Goal: Task Accomplishment & Management: Use online tool/utility

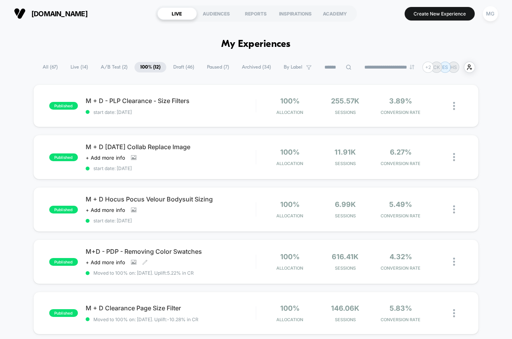
scroll to position [442, 0]
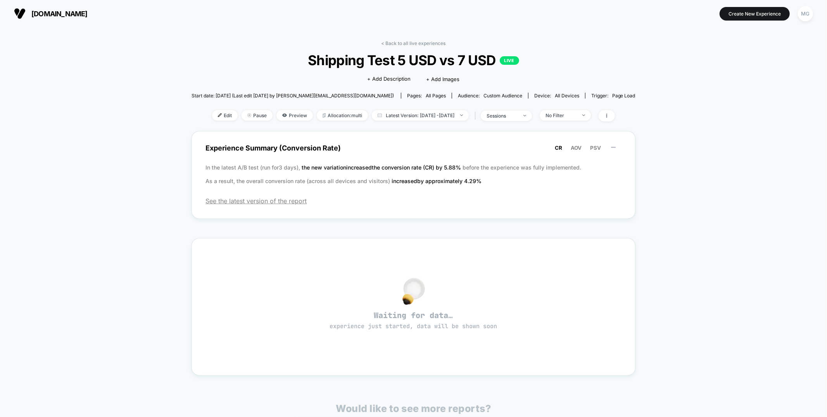
click at [409, 47] on div "< Back to all live experiences Shipping Test 5 USD vs 7 USD LIVE Click to edit …" at bounding box center [414, 85] width 444 height 91
click at [410, 44] on link "< Back to all live experiences" at bounding box center [414, 43] width 64 height 6
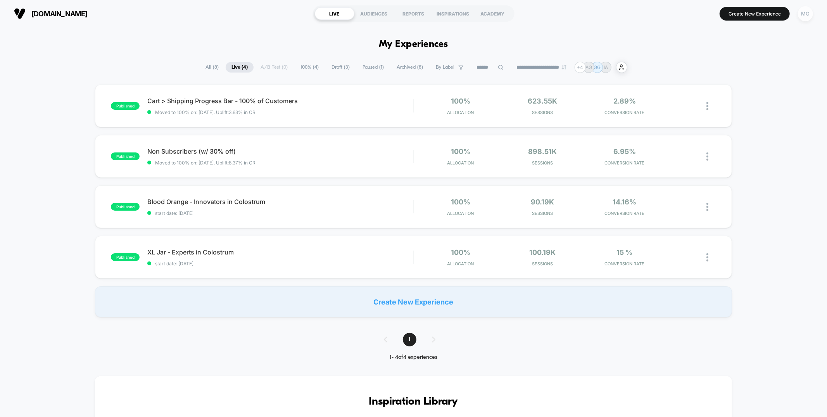
click at [798, 13] on div "MG" at bounding box center [805, 13] width 15 height 15
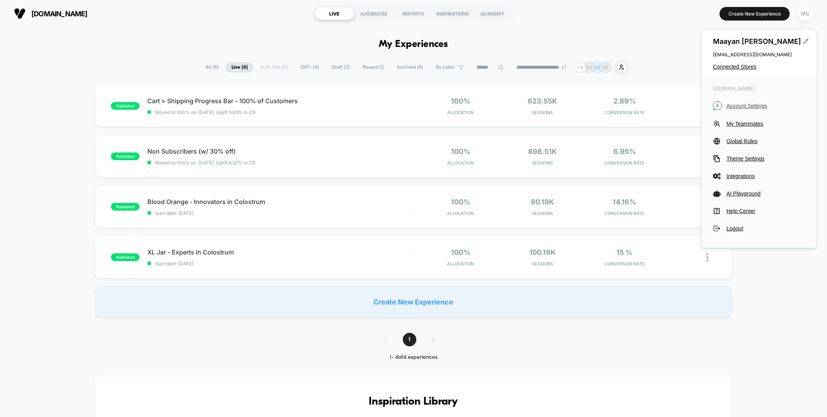
click at [757, 103] on span "Account Settings" at bounding box center [766, 106] width 79 height 6
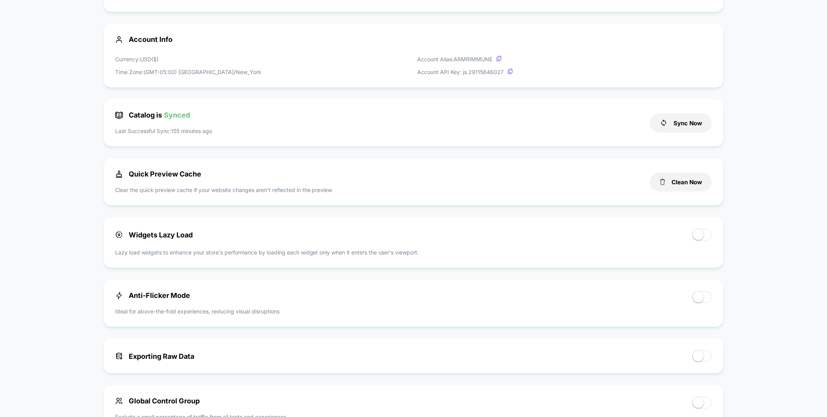
scroll to position [252, 0]
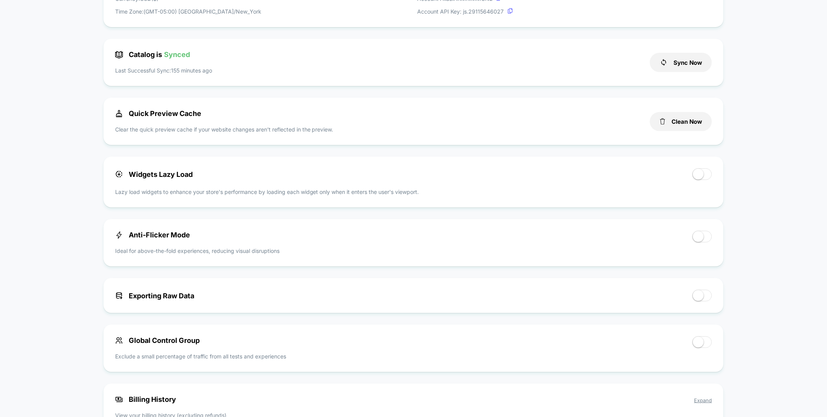
click at [698, 237] on span at bounding box center [698, 236] width 11 height 11
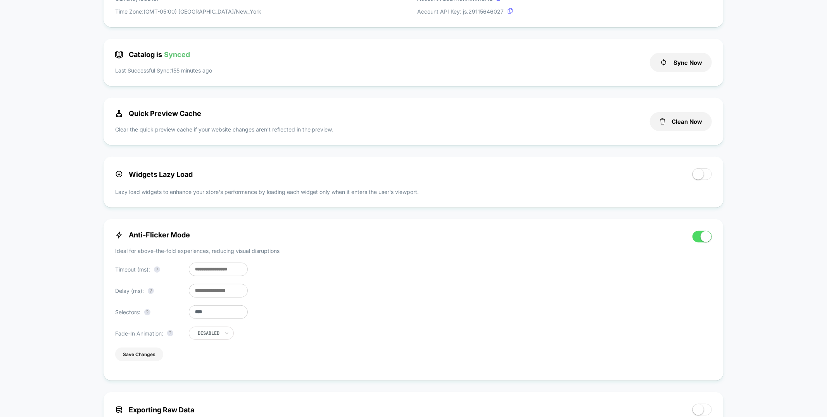
click at [125, 361] on button "Save Changes" at bounding box center [139, 354] width 48 height 14
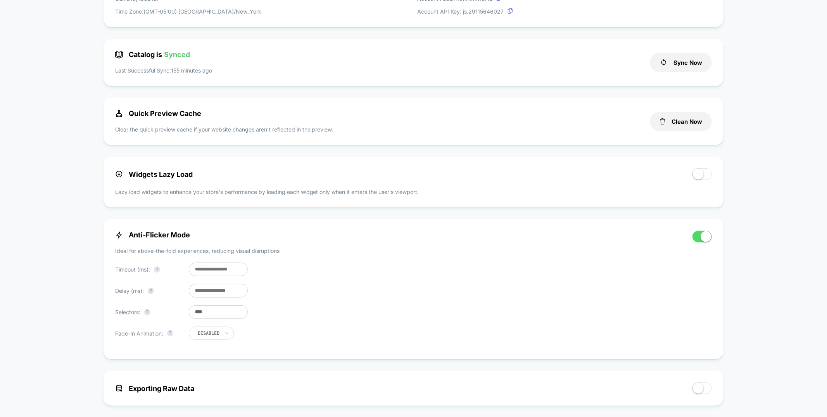
scroll to position [0, 0]
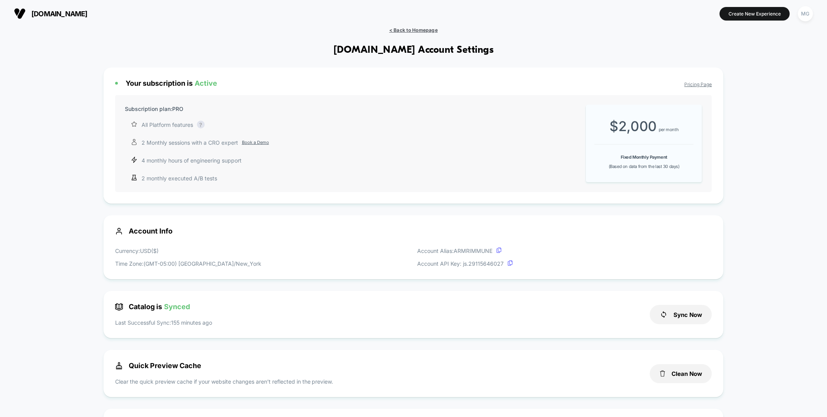
click at [399, 30] on span "< Back to Homepage" at bounding box center [413, 30] width 48 height 6
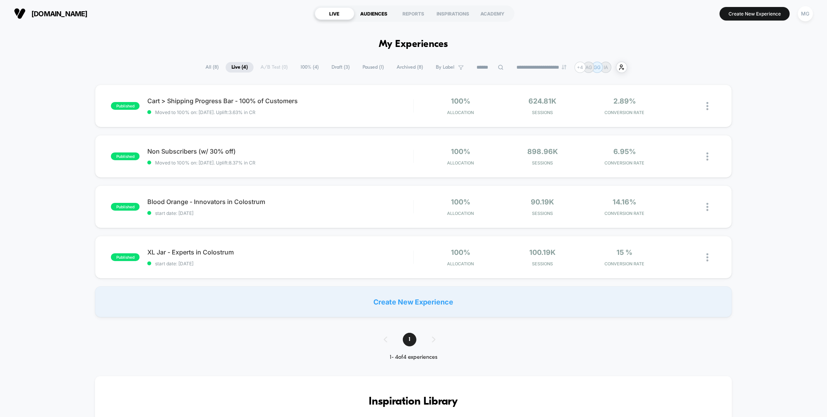
click at [372, 10] on div "AUDIENCES" at bounding box center [374, 13] width 40 height 12
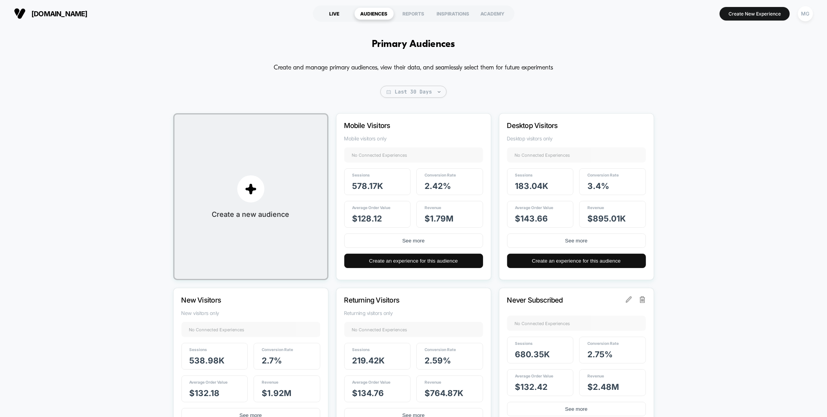
click at [331, 16] on div "LIVE" at bounding box center [335, 13] width 40 height 12
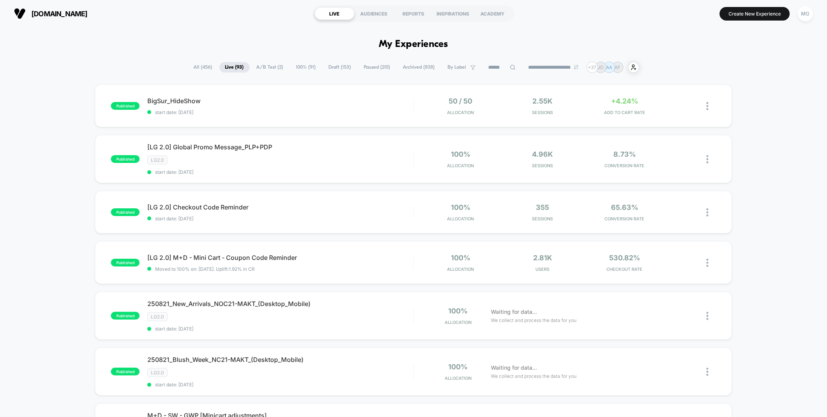
click at [263, 67] on span "A/B Test ( 2 )" at bounding box center [270, 67] width 38 height 10
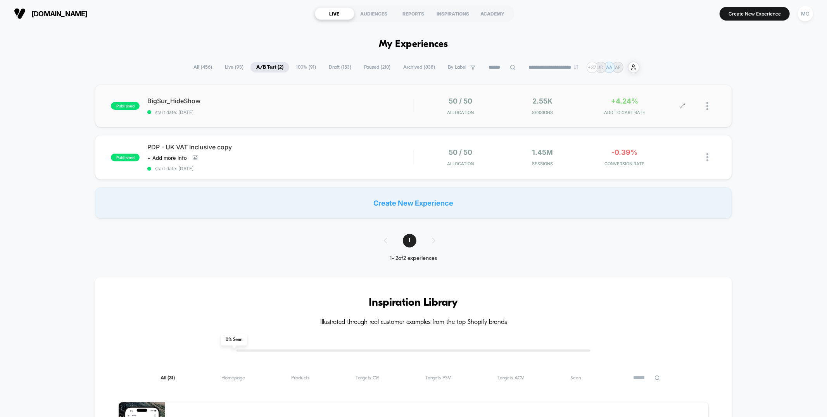
click at [684, 104] on icon at bounding box center [683, 106] width 6 height 6
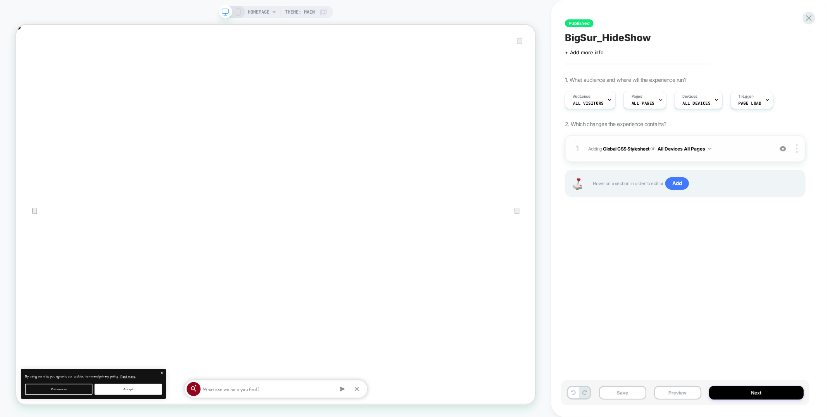
scroll to position [0, 693]
click at [739, 148] on span "Adding Global CSS Stylesheet on All Devices All Pages" at bounding box center [678, 149] width 181 height 10
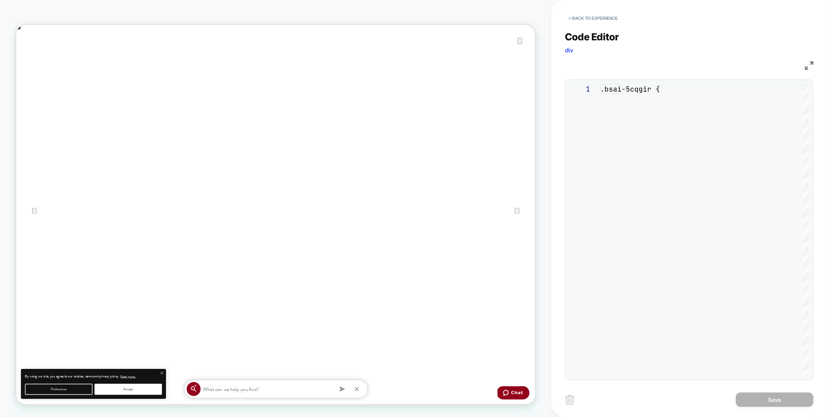
scroll to position [105, 0]
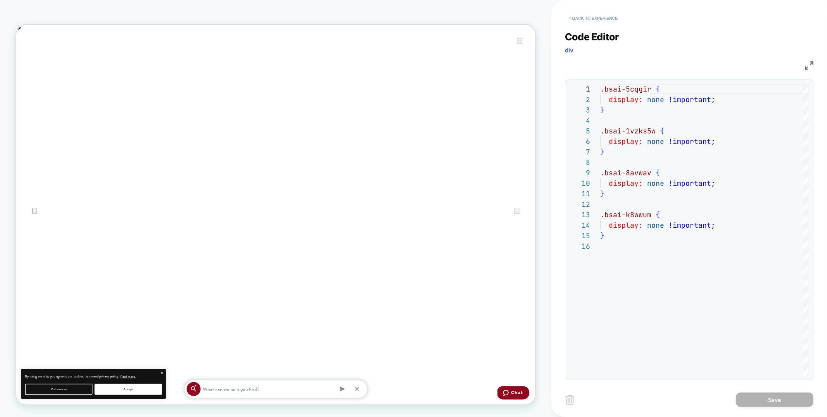
click at [594, 17] on button "< Back to experience" at bounding box center [593, 18] width 57 height 12
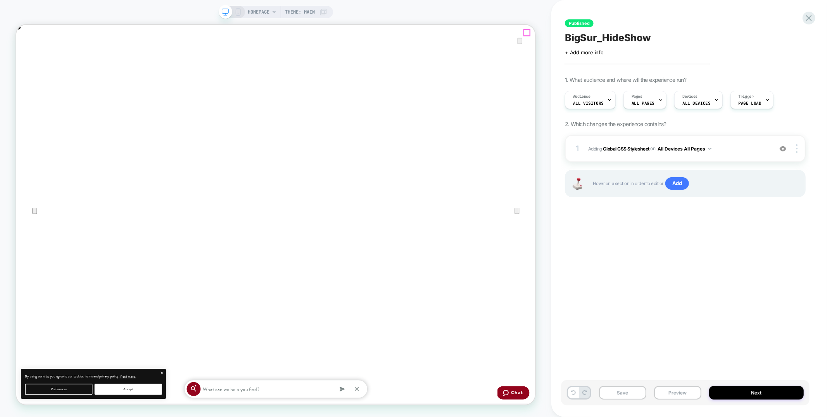
click at [29, 59] on icon "Close" at bounding box center [23, 63] width 9 height 9
click at [785, 150] on img at bounding box center [783, 148] width 7 height 7
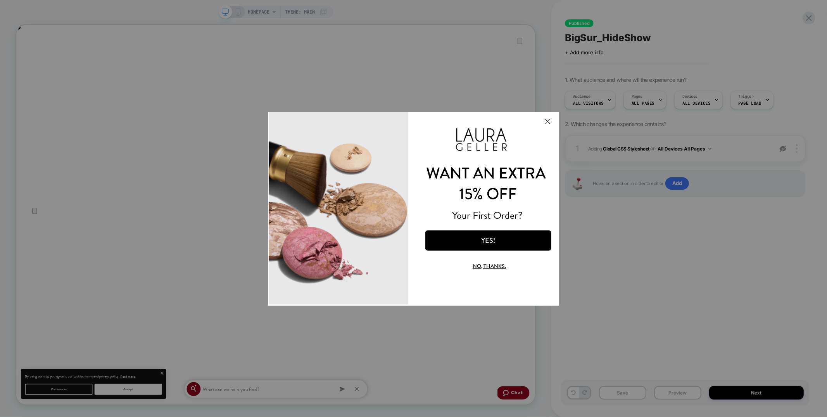
scroll to position [0, 0]
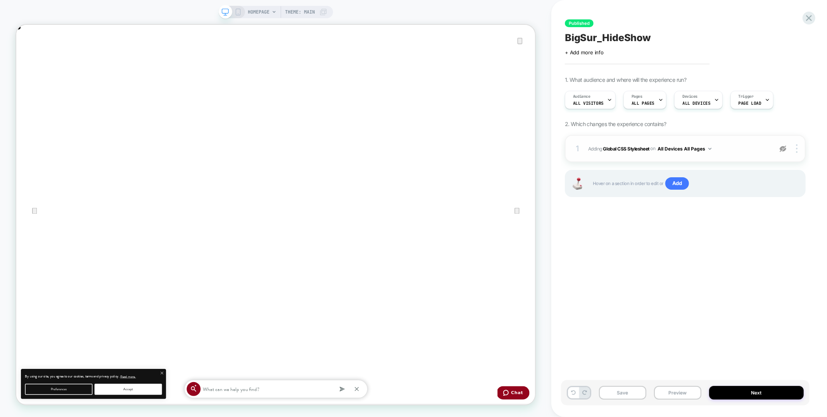
click at [784, 149] on img at bounding box center [783, 148] width 7 height 7
click at [785, 147] on img at bounding box center [783, 148] width 7 height 7
click at [784, 150] on img at bounding box center [783, 148] width 7 height 7
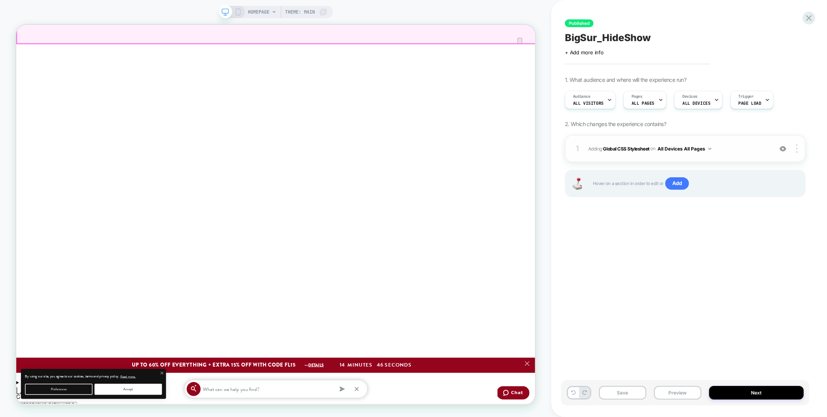
scroll to position [377, 0]
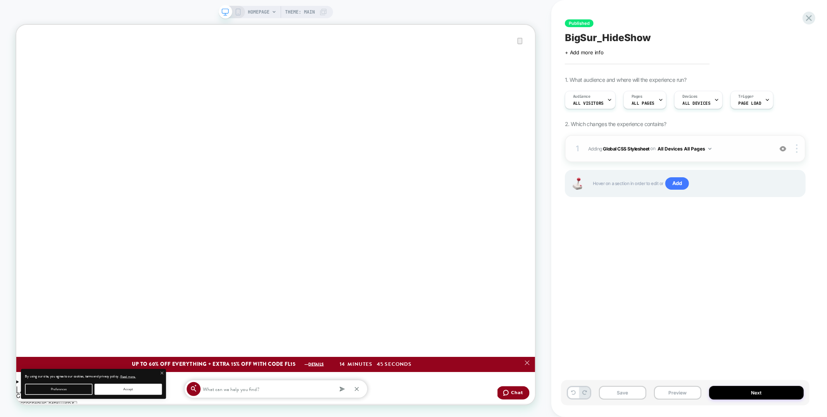
click at [786, 150] on img at bounding box center [783, 148] width 7 height 7
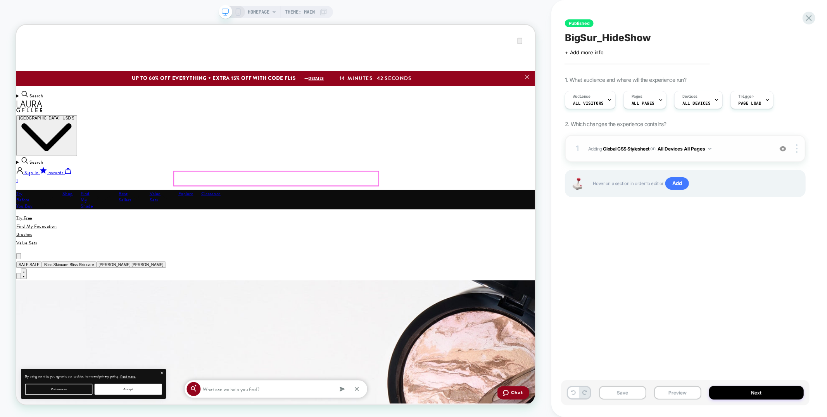
scroll to position [0, 0]
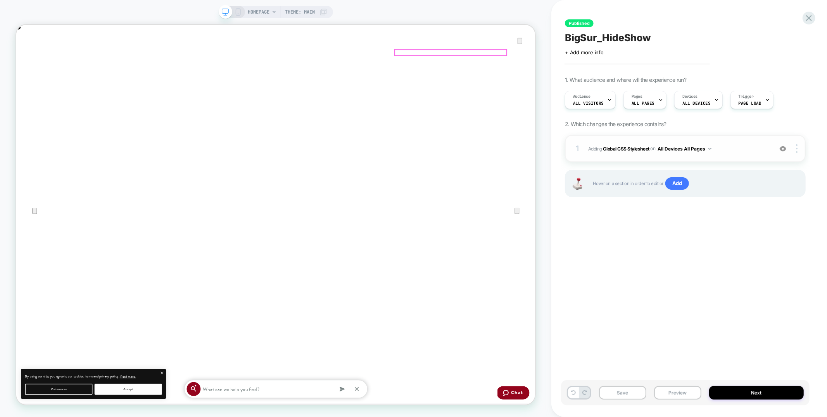
drag, startPoint x: 670, startPoint y: 61, endPoint x: 678, endPoint y: 63, distance: 7.9
click at [784, 149] on img at bounding box center [783, 148] width 7 height 7
click at [785, 149] on img at bounding box center [783, 148] width 7 height 7
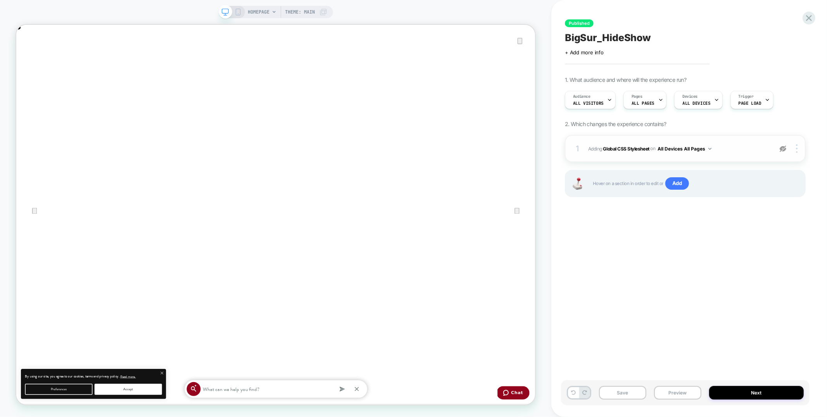
click at [785, 151] on img at bounding box center [783, 148] width 7 height 7
click at [812, 17] on icon at bounding box center [809, 18] width 10 height 10
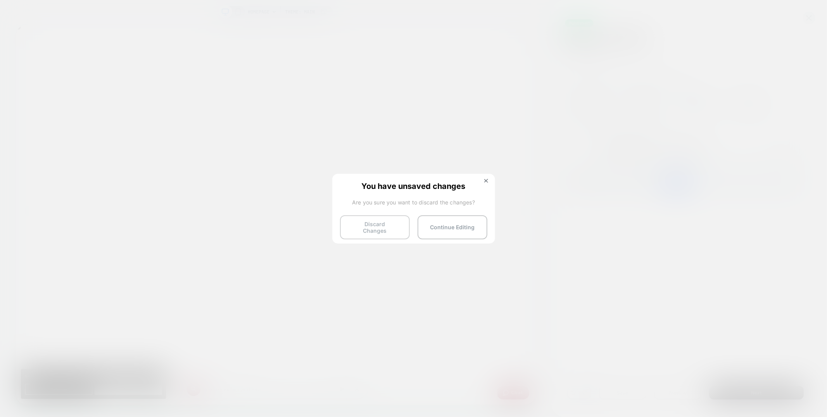
click at [340, 221] on button "Discard Changes" at bounding box center [375, 227] width 70 height 24
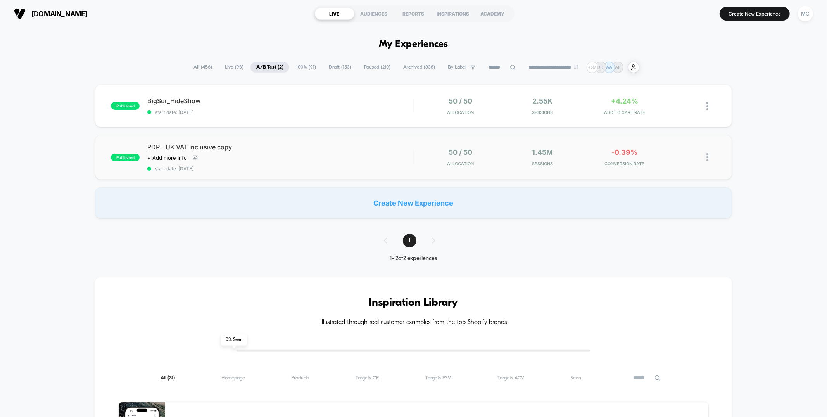
click at [708, 157] on img at bounding box center [708, 157] width 2 height 8
click at [670, 149] on div "Pause" at bounding box center [668, 148] width 70 height 17
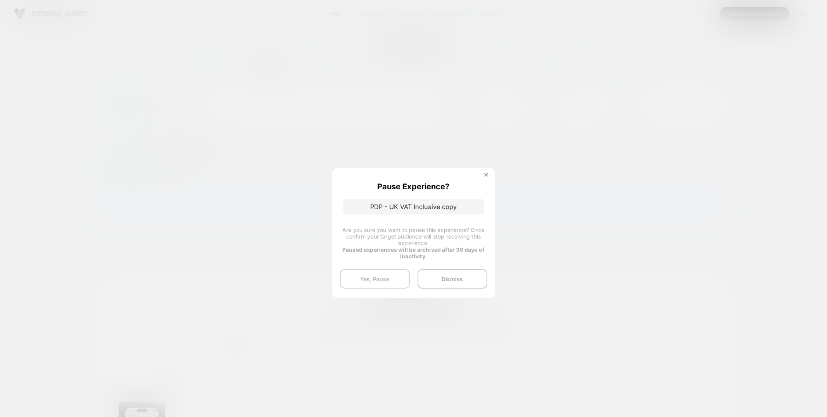
click at [372, 280] on button "Yes, Pause" at bounding box center [375, 278] width 70 height 19
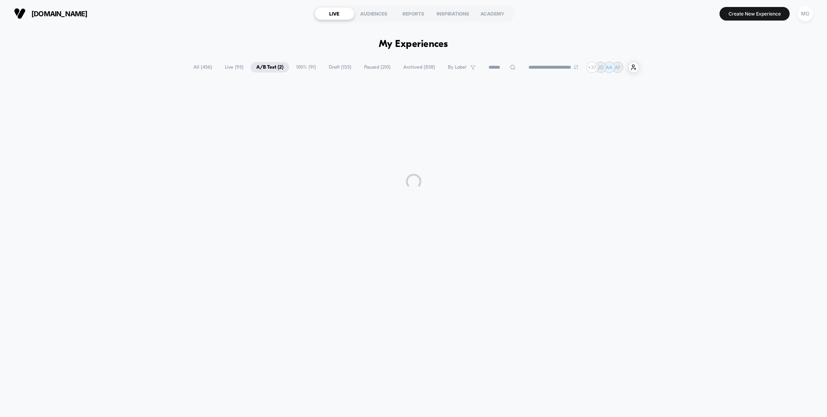
click at [302, 69] on div "**********" at bounding box center [414, 67] width 452 height 11
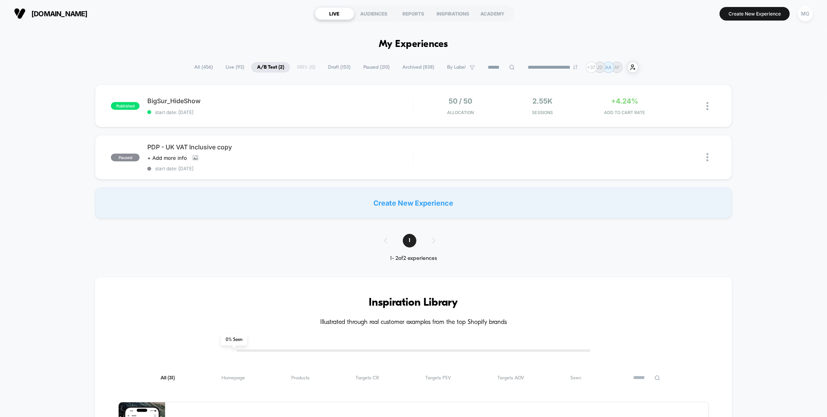
click at [327, 66] on span "Draft ( 153 )" at bounding box center [339, 67] width 34 height 10
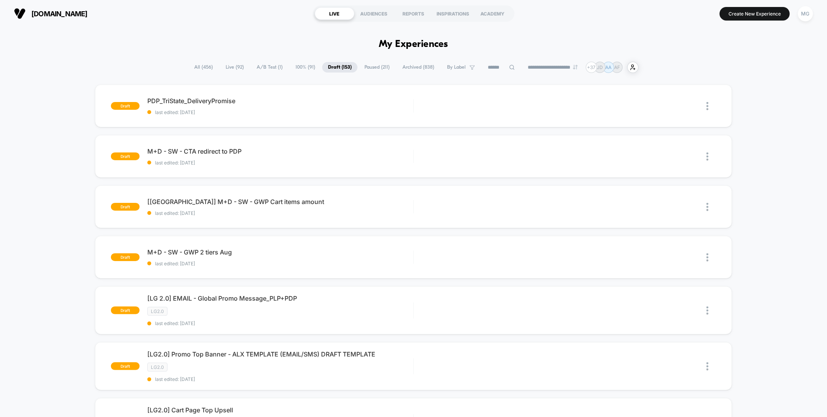
click at [273, 71] on span "A/B Test ( 1 )" at bounding box center [270, 67] width 38 height 10
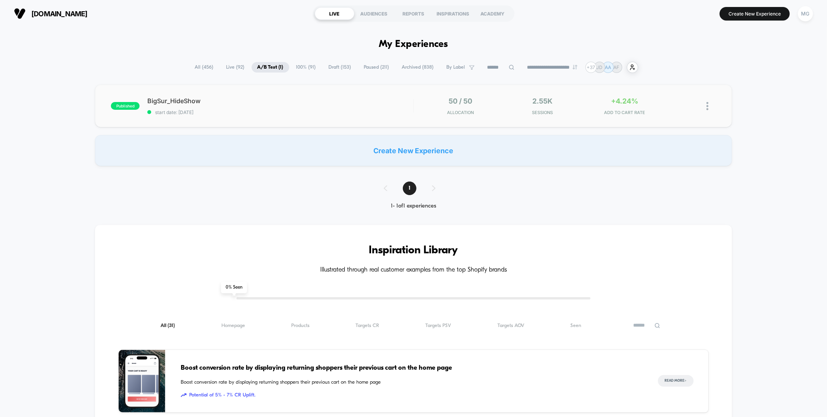
click at [325, 115] on div "published BigSur_HideShow start date: 8/20/2025 50 / 50 Allocation 2.55k Sessio…" at bounding box center [413, 106] width 637 height 43
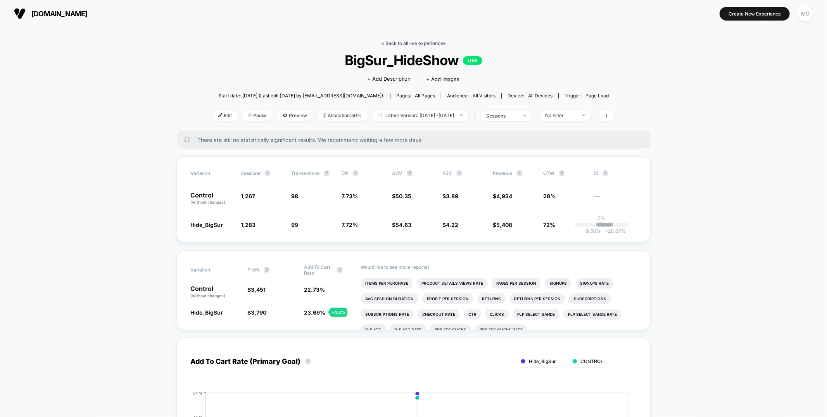
click at [389, 41] on link "< Back to all live experiences" at bounding box center [414, 43] width 64 height 6
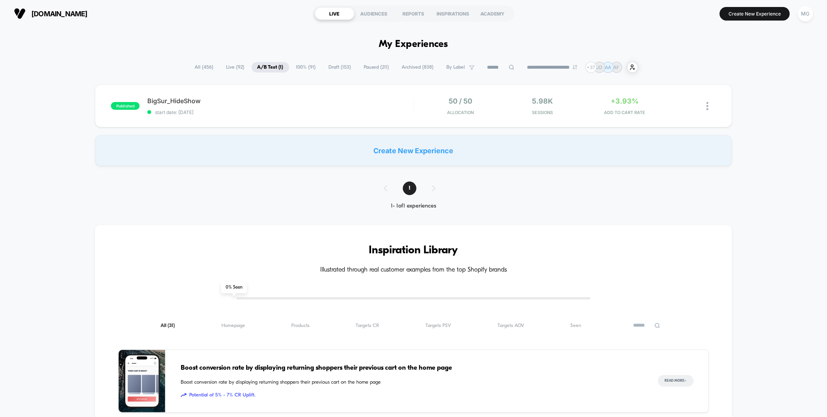
click at [332, 66] on span "Draft ( 153 )" at bounding box center [340, 67] width 34 height 10
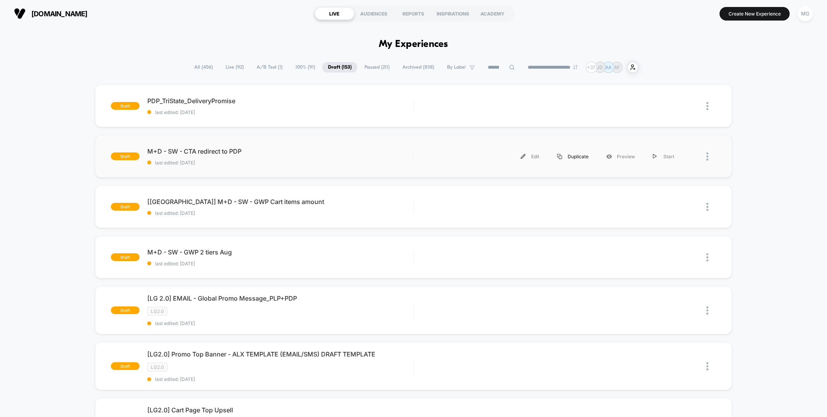
click at [576, 158] on div "Duplicate" at bounding box center [572, 156] width 49 height 17
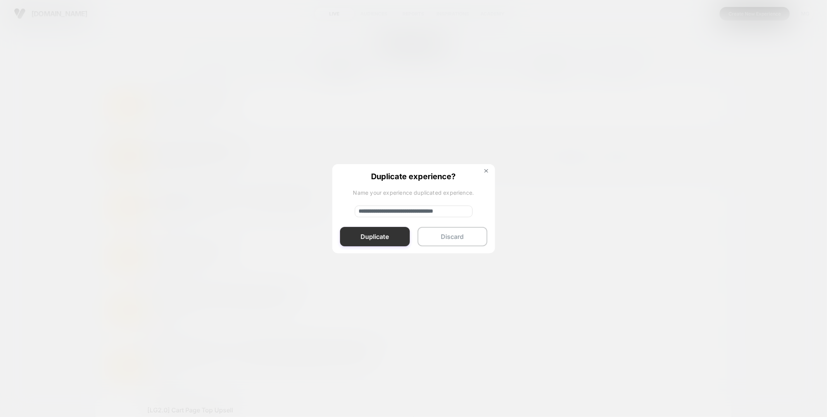
click at [393, 235] on button "Duplicate" at bounding box center [375, 236] width 70 height 19
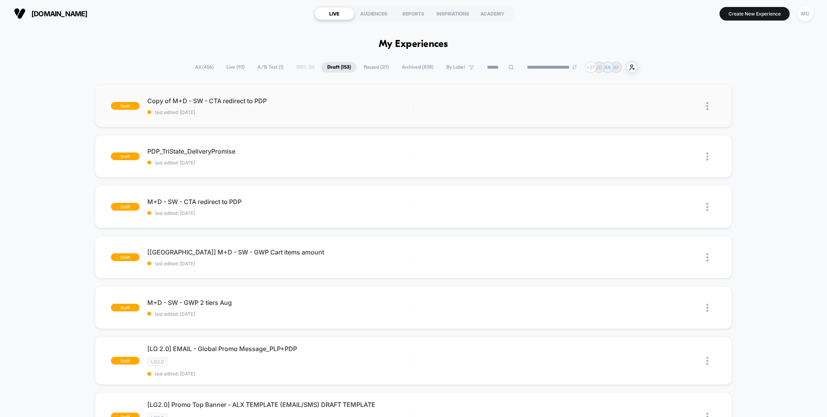
click at [708, 104] on img at bounding box center [708, 106] width 2 height 8
click at [684, 140] on div "Delete" at bounding box center [668, 141] width 70 height 17
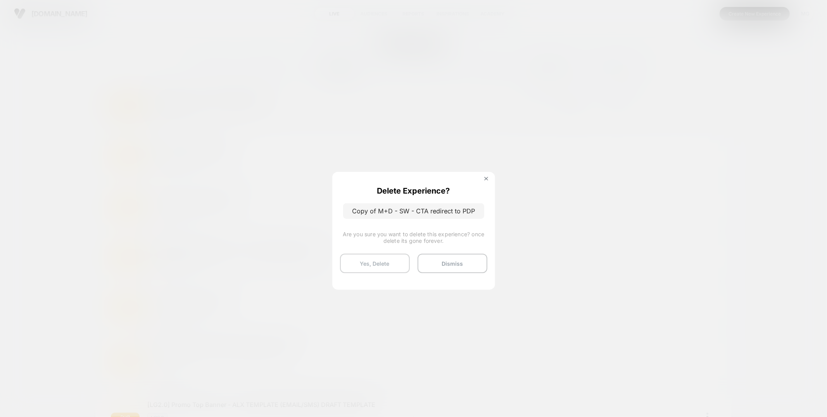
click at [393, 264] on button "Yes, Delete" at bounding box center [375, 263] width 70 height 19
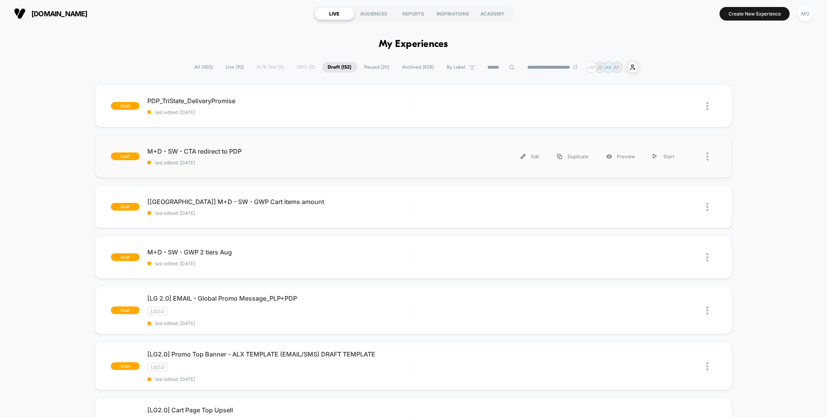
click at [340, 165] on div "draft M+D - SW - CTA redirect to PDP last edited: 8/20/2025 Edit Duplicate Prev…" at bounding box center [413, 156] width 637 height 43
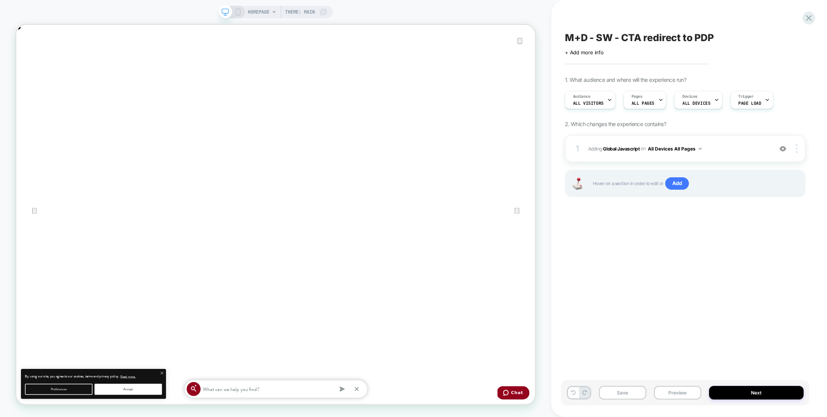
scroll to position [0, 693]
click at [27, 61] on icon "Close" at bounding box center [23, 63] width 5 height 5
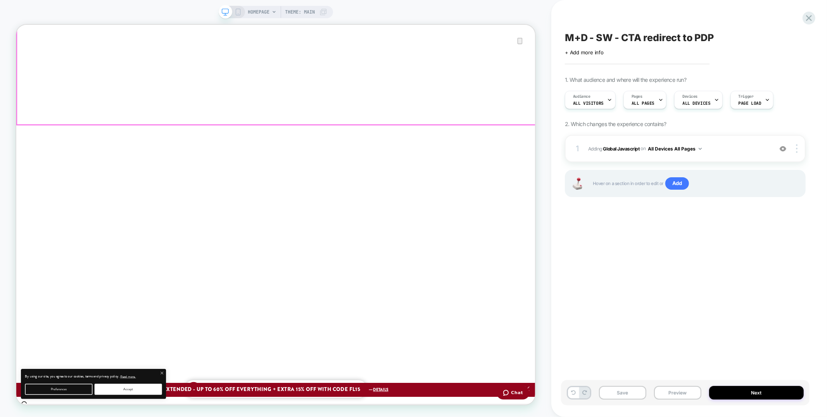
scroll to position [309, 0]
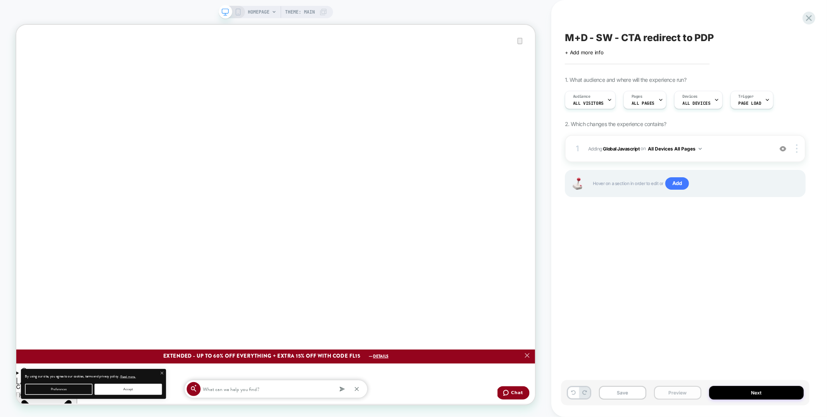
click at [687, 393] on button "Preview" at bounding box center [677, 393] width 47 height 14
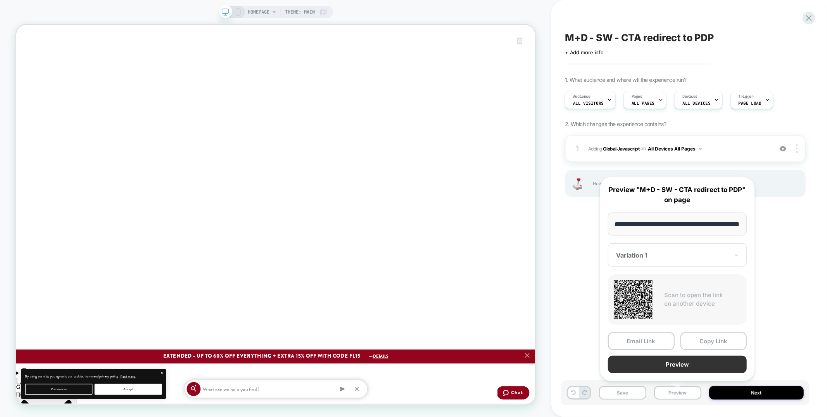
scroll to position [0, 0]
click at [672, 363] on button "Preview" at bounding box center [677, 364] width 139 height 17
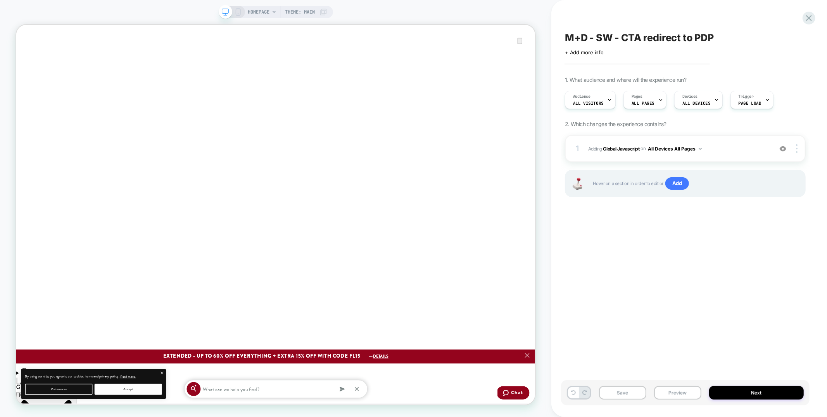
scroll to position [0, 1386]
click at [764, 386] on div "Save Preview Next" at bounding box center [685, 392] width 249 height 25
click at [767, 391] on button "Next" at bounding box center [756, 393] width 95 height 14
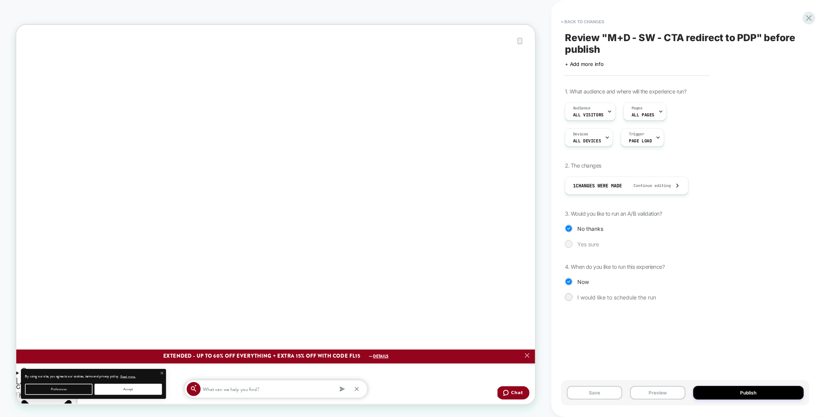
click at [591, 242] on span "Yes sure" at bounding box center [588, 244] width 22 height 7
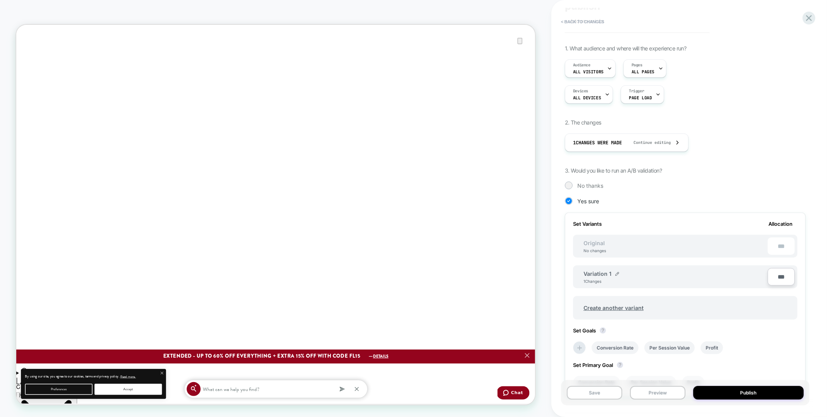
scroll to position [123, 0]
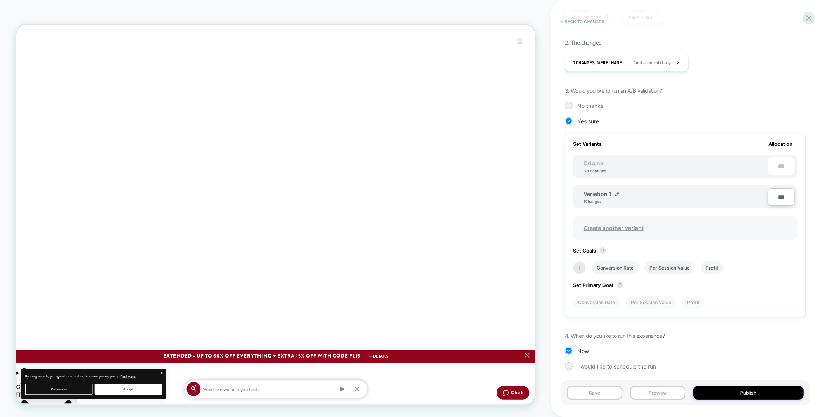
click at [619, 226] on span "Create another variant" at bounding box center [614, 228] width 76 height 18
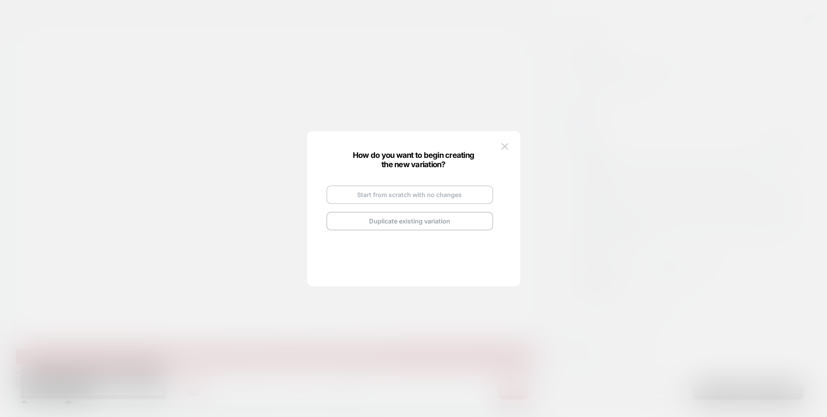
click at [426, 193] on button "Start from scratch with no changes" at bounding box center [410, 194] width 167 height 19
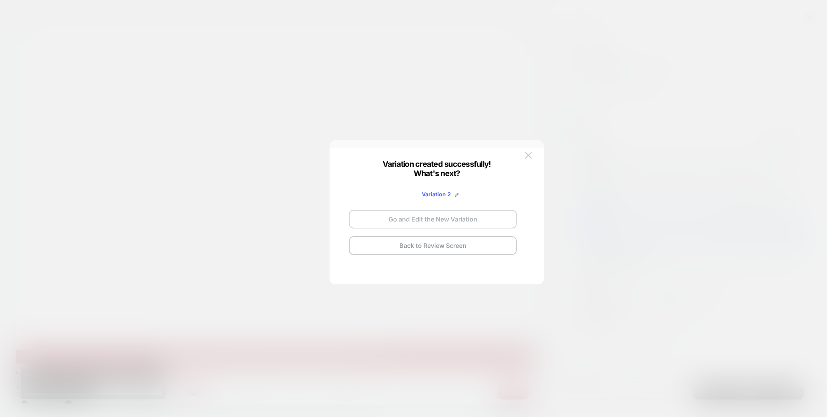
scroll to position [0, 0]
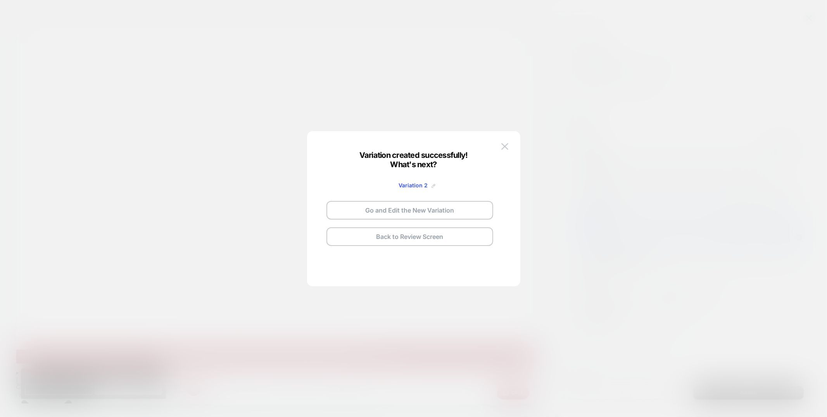
click at [433, 186] on img at bounding box center [434, 186] width 4 height 4
click at [416, 187] on input "**********" at bounding box center [400, 185] width 56 height 15
type input "**********"
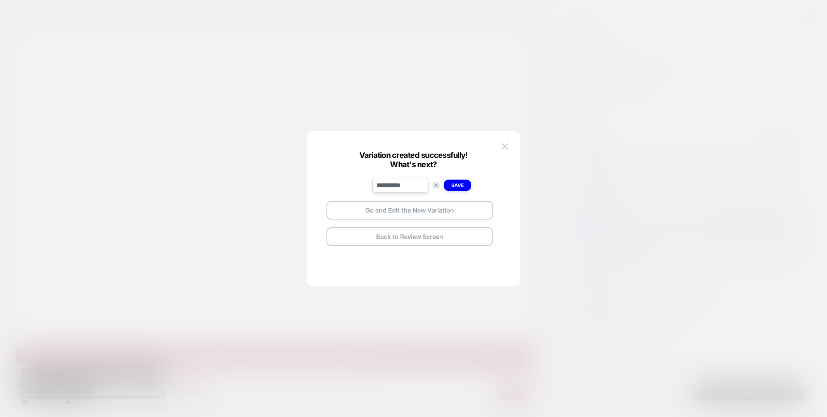
click at [461, 183] on strong "Save" at bounding box center [457, 185] width 12 height 6
click at [508, 148] on img at bounding box center [504, 146] width 7 height 7
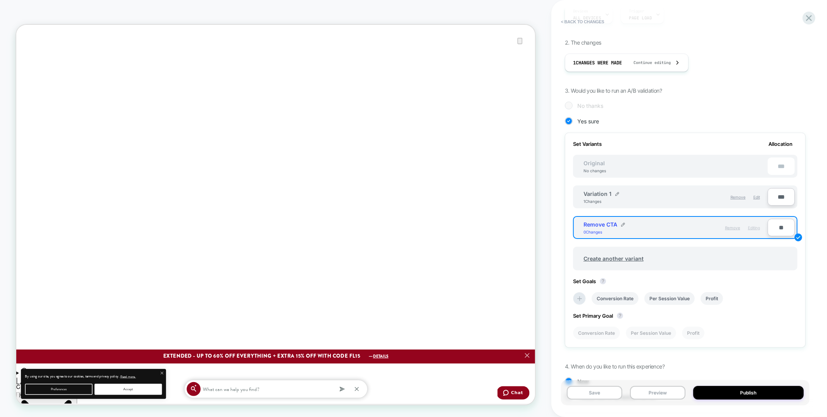
scroll to position [308, 0]
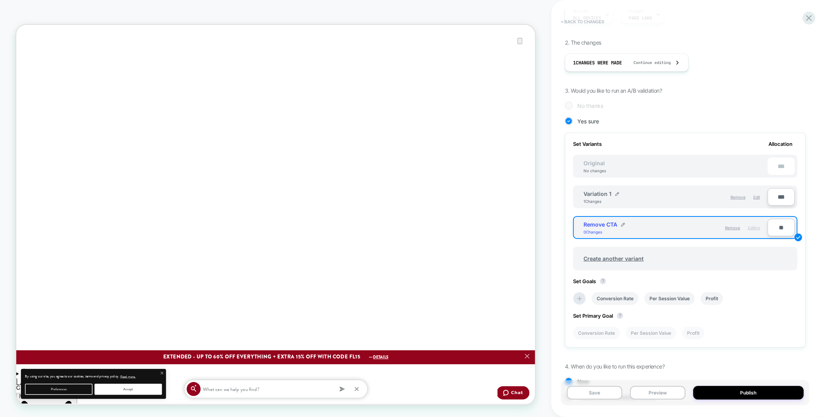
click at [589, 19] on button "< Back to changes" at bounding box center [582, 22] width 51 height 12
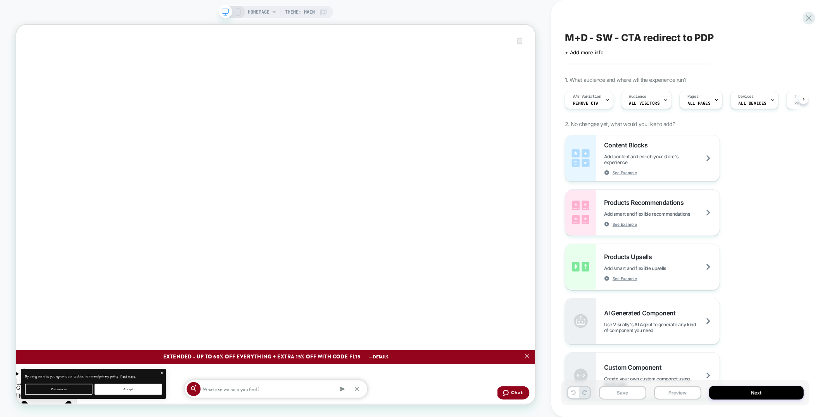
scroll to position [0, 0]
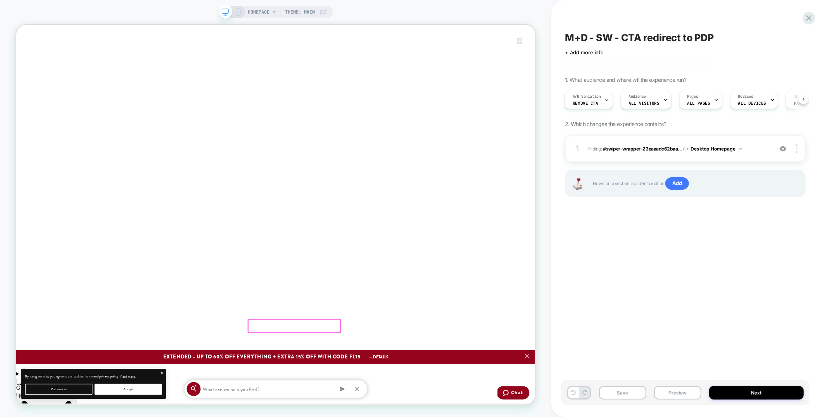
scroll to position [0, 0]
click at [664, 157] on div "1 Hiding : #swiper-wrapper-23eaaadc62baa... #swiper-wrapper-23eaaadc62baa99b > …" at bounding box center [685, 148] width 241 height 27
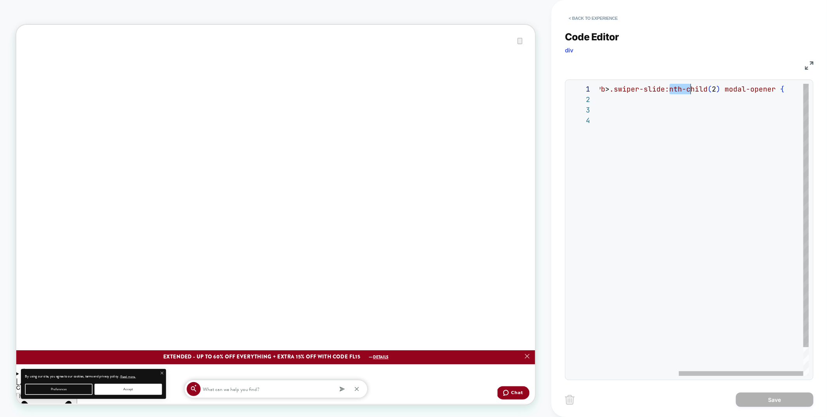
scroll to position [0, 255]
drag, startPoint x: 669, startPoint y: 90, endPoint x: 723, endPoint y: 90, distance: 53.9
click at [723, 90] on div "#swiper-wrapper-23eaaadc62baa99b > .swiper-slide:nth-child ( 2 ) modal-opener {…" at bounding box center [639, 245] width 340 height 323
type textarea "**********"
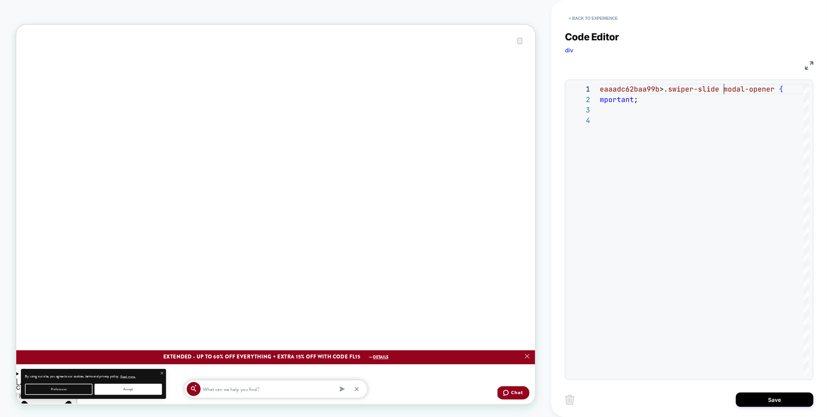
scroll to position [0, 0]
click at [789, 404] on button "Save" at bounding box center [775, 399] width 78 height 14
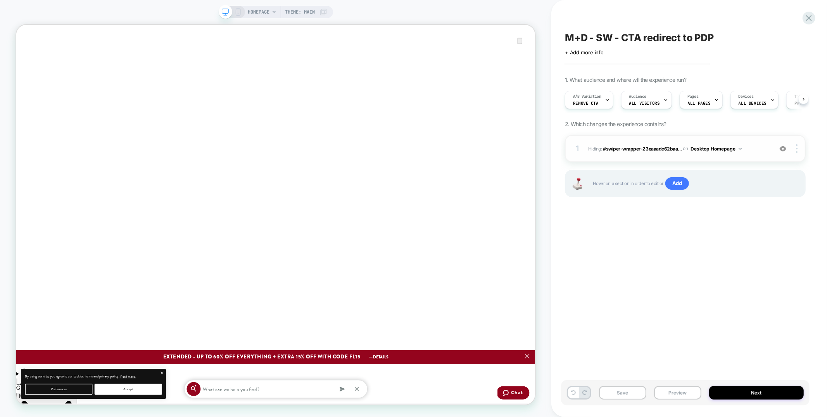
scroll to position [0, 0]
click at [733, 148] on button "Desktop Homepage" at bounding box center [716, 149] width 51 height 10
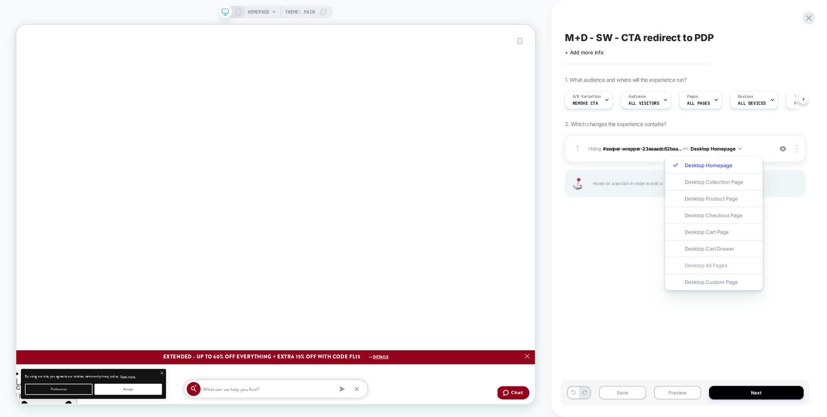
click at [695, 266] on div "Desktop All Pages" at bounding box center [713, 265] width 97 height 17
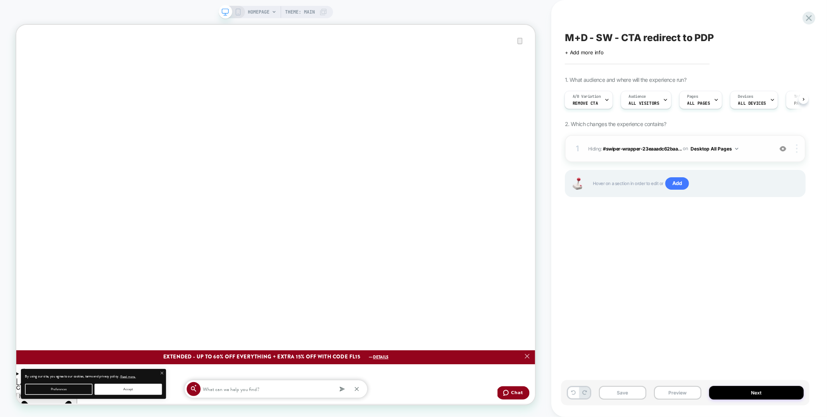
click at [799, 149] on div at bounding box center [798, 148] width 15 height 9
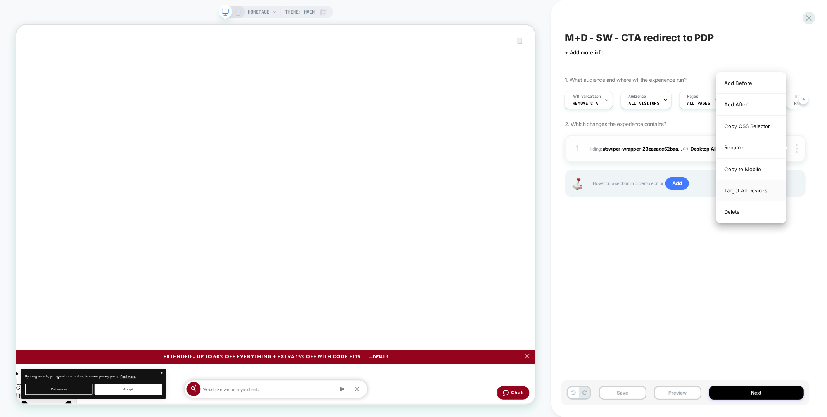
scroll to position [0, 693]
click at [744, 195] on div "Target All Devices" at bounding box center [751, 190] width 69 height 21
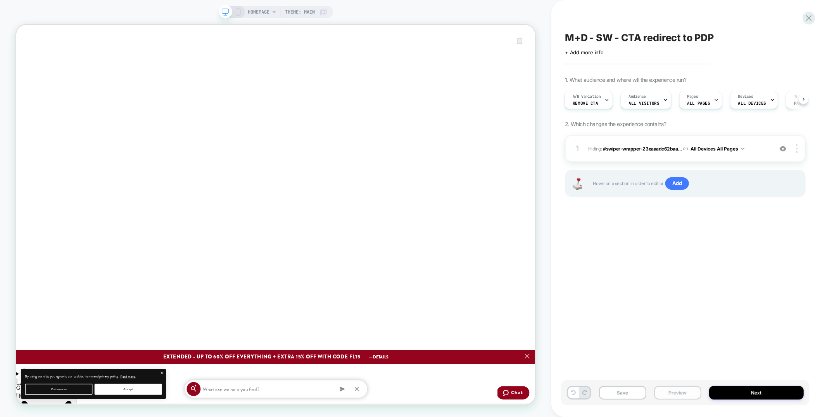
click at [679, 392] on button "Preview" at bounding box center [677, 393] width 47 height 14
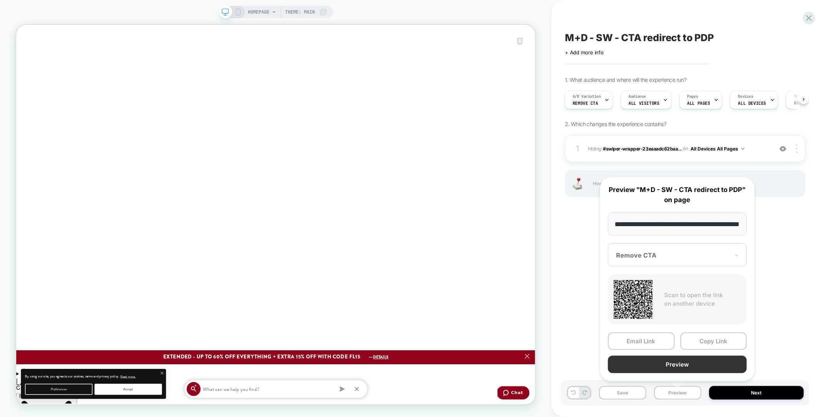
scroll to position [0, 0]
click at [678, 369] on button "Preview" at bounding box center [677, 364] width 139 height 17
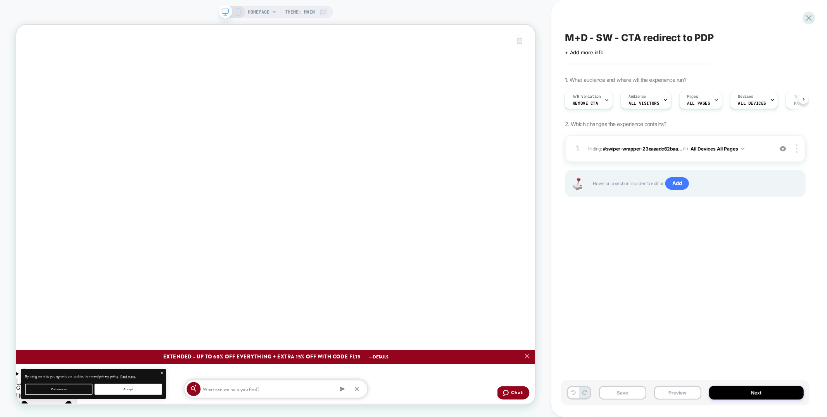
scroll to position [0, 1386]
click at [647, 154] on div "1 Hiding : #swiper-wrapper-23eaaadc62baa... #swiper-wrapper-23eaaadc62baa99b > …" at bounding box center [685, 148] width 241 height 27
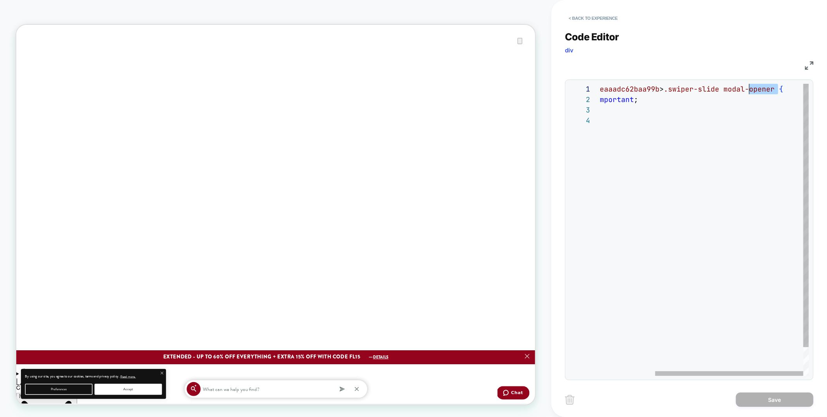
scroll to position [0, 109]
drag, startPoint x: 779, startPoint y: 89, endPoint x: 544, endPoint y: 74, distance: 235.1
click at [544, 84] on div "#swiper-wrapper-23eaaadc62baa99b > .swiper-slide modal-opener { display: none !…" at bounding box center [666, 245] width 286 height 323
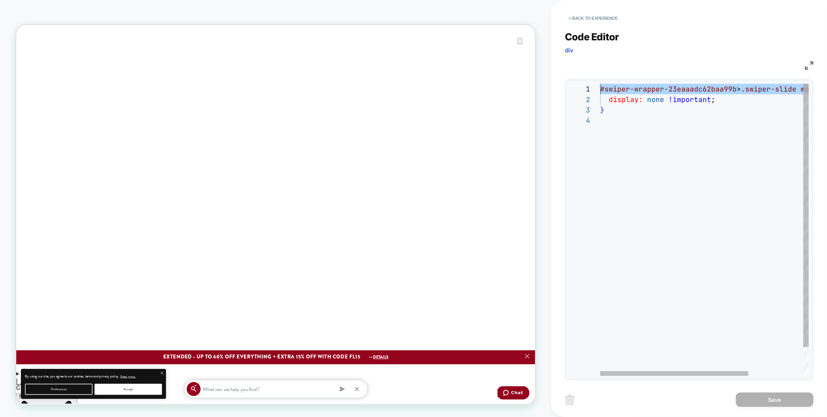
type textarea "**********"
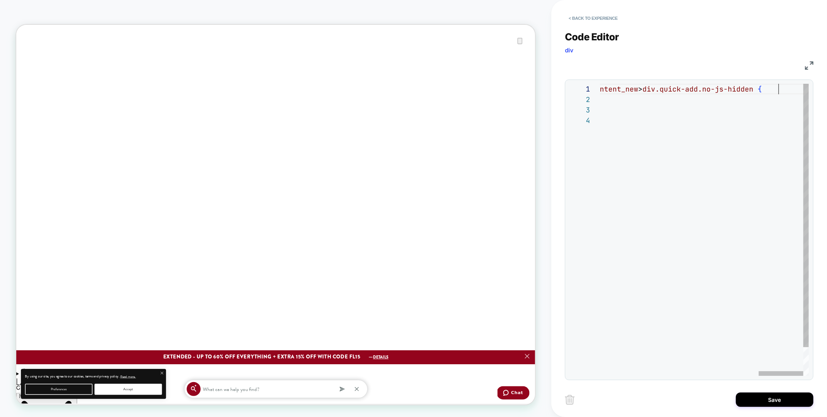
scroll to position [0, 693]
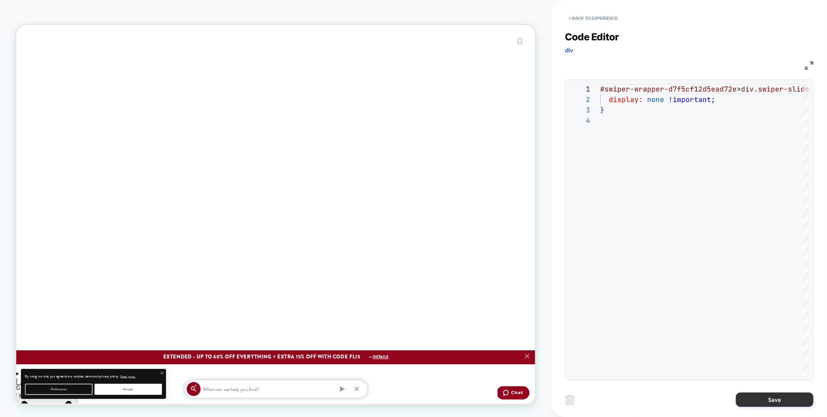
click at [782, 401] on button "Save" at bounding box center [775, 399] width 78 height 14
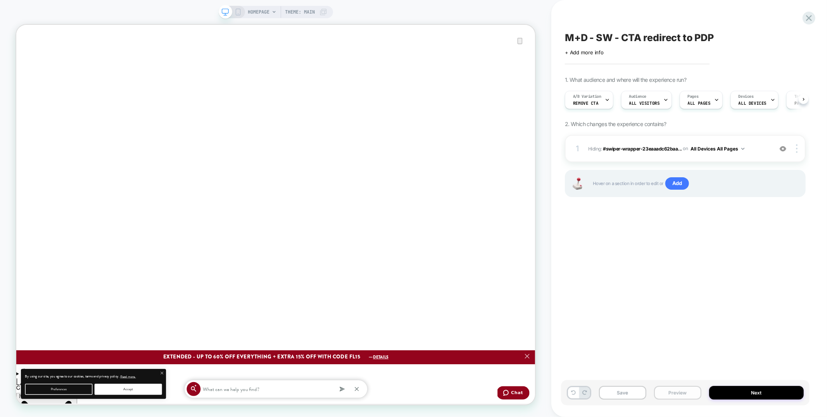
scroll to position [0, 0]
click at [674, 394] on button "Preview" at bounding box center [677, 393] width 47 height 14
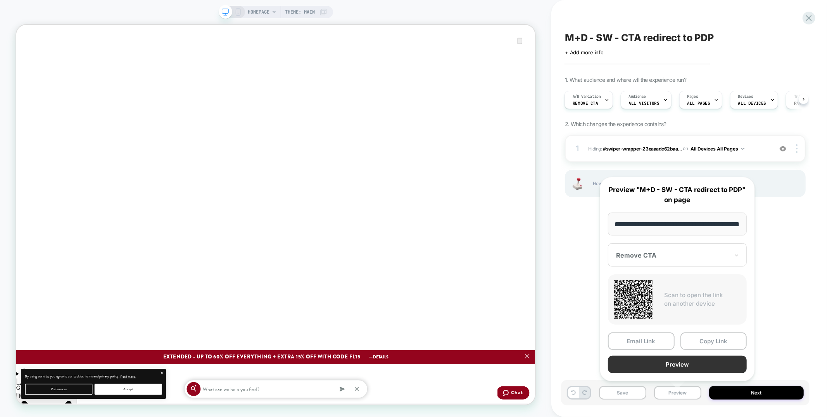
scroll to position [0, 0]
click at [675, 370] on button "Preview" at bounding box center [677, 364] width 139 height 17
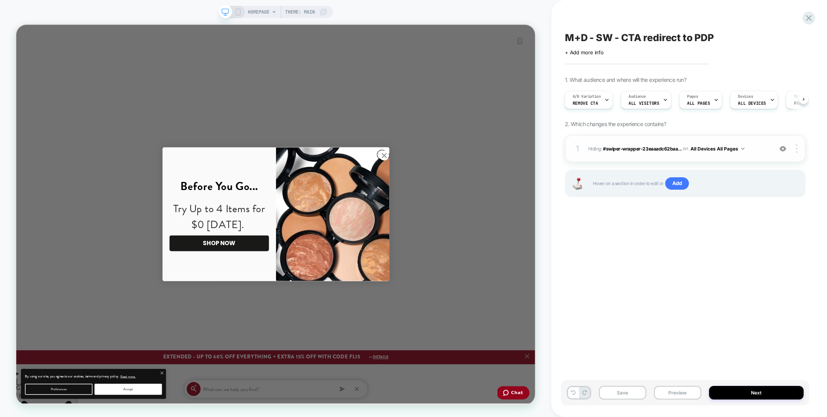
click at [630, 158] on div "1 Hiding : #swiper-wrapper-23eaaadc62baa... #swiper-wrapper-23eaaadc62baa99b > …" at bounding box center [685, 148] width 241 height 27
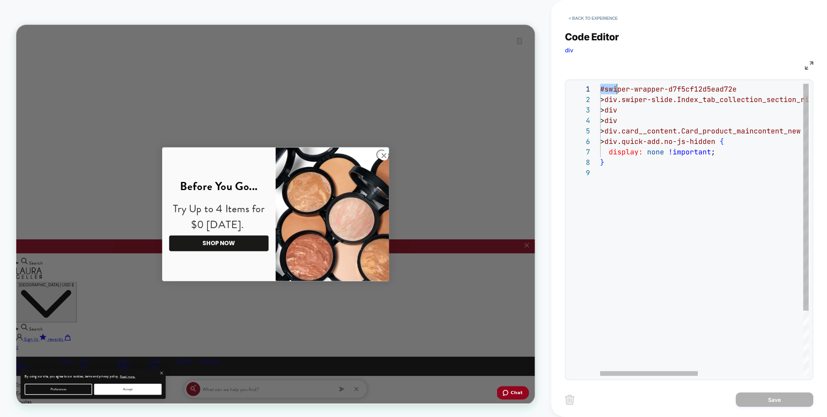
scroll to position [0, 29]
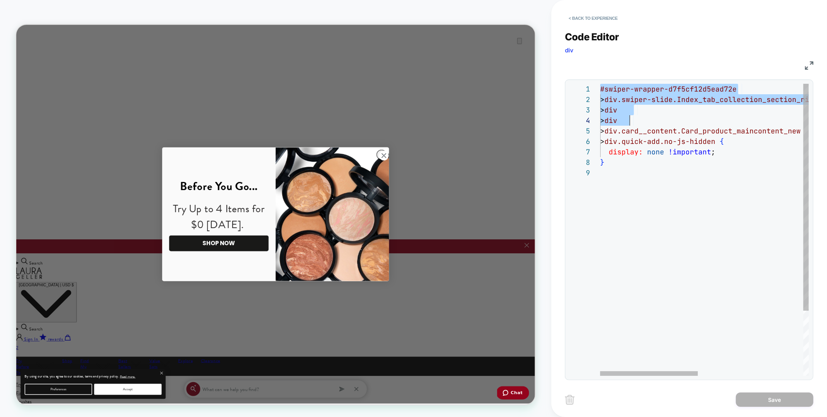
drag, startPoint x: 602, startPoint y: 89, endPoint x: 708, endPoint y: 118, distance: 109.7
click at [708, 118] on div "#swiper-wrapper-d7f5cf12d5ead72e > div.swiper-slide.Index_tab_collection_sectio…" at bounding box center [816, 272] width 432 height 376
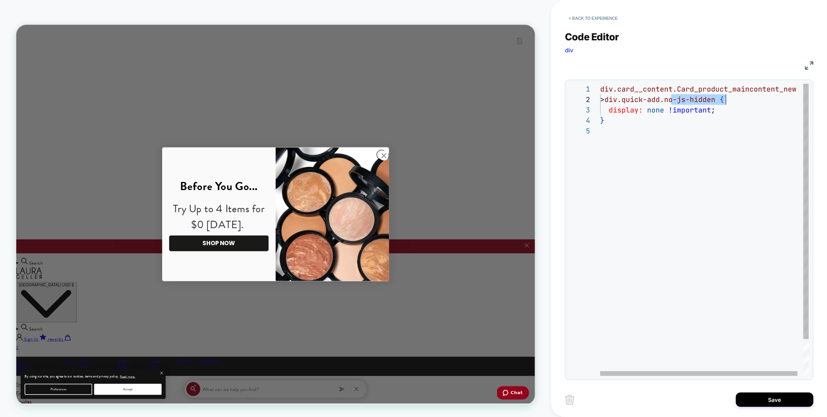
scroll to position [10, 126]
drag, startPoint x: 673, startPoint y: 99, endPoint x: 726, endPoint y: 99, distance: 53.5
type textarea "**********"
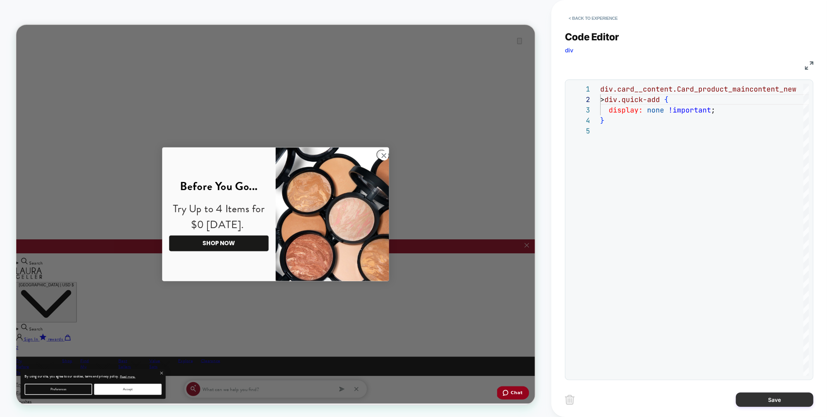
click at [761, 397] on button "Save" at bounding box center [775, 399] width 78 height 14
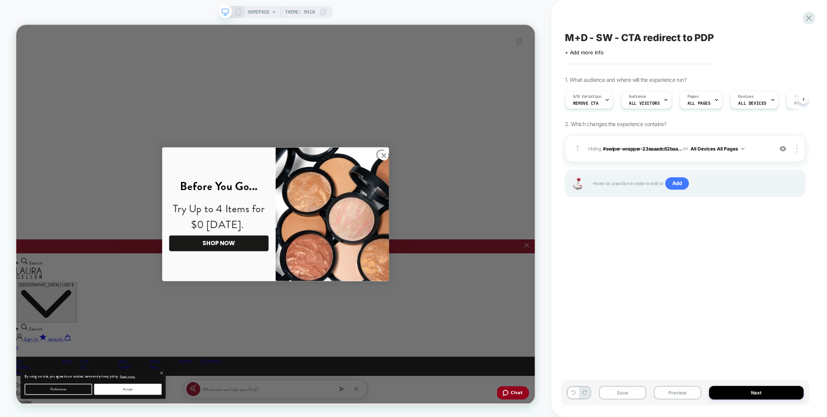
scroll to position [0, 0]
click at [674, 392] on button "Preview" at bounding box center [677, 393] width 47 height 14
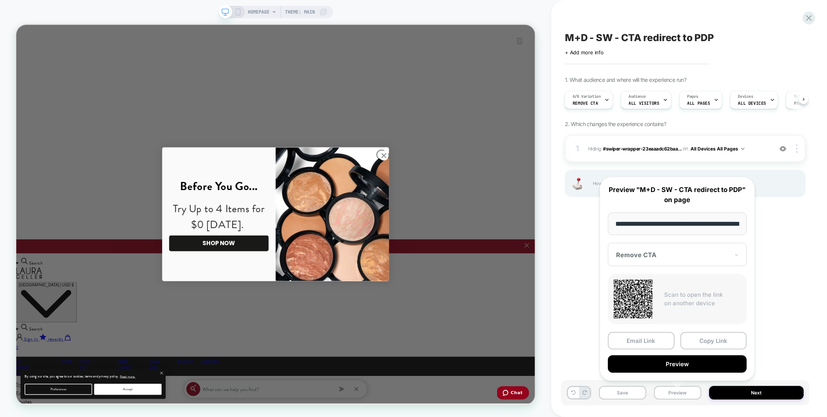
scroll to position [0, 27]
click at [672, 366] on button "Preview" at bounding box center [677, 364] width 139 height 17
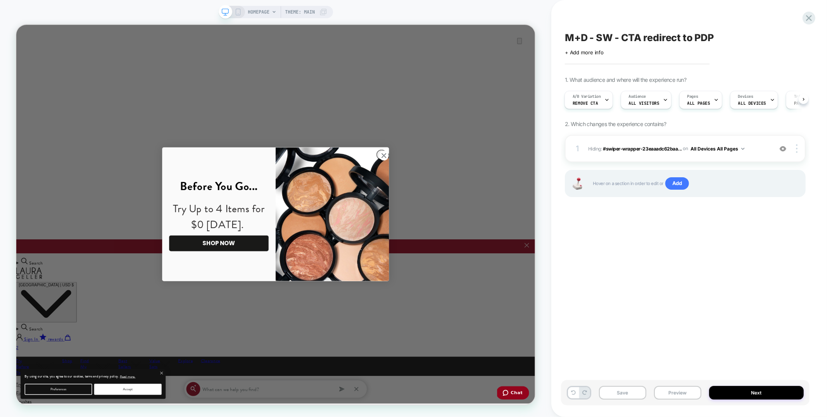
scroll to position [0, 0]
click at [786, 149] on img at bounding box center [783, 148] width 7 height 7
click at [662, 394] on button "Preview" at bounding box center [677, 393] width 47 height 14
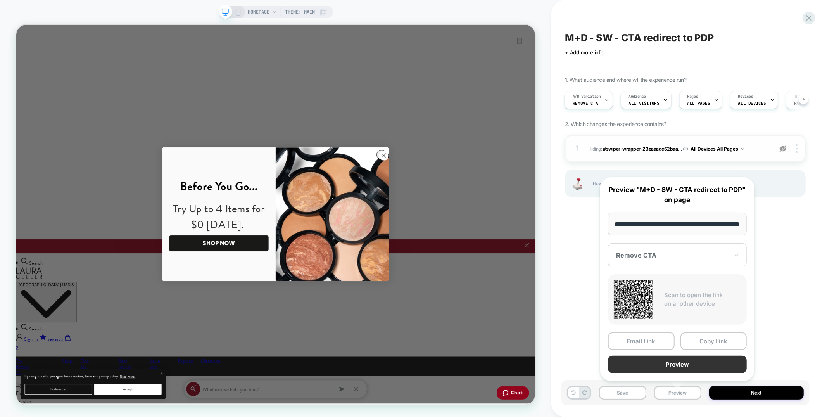
scroll to position [0, 0]
click at [662, 361] on button "Preview" at bounding box center [677, 364] width 139 height 17
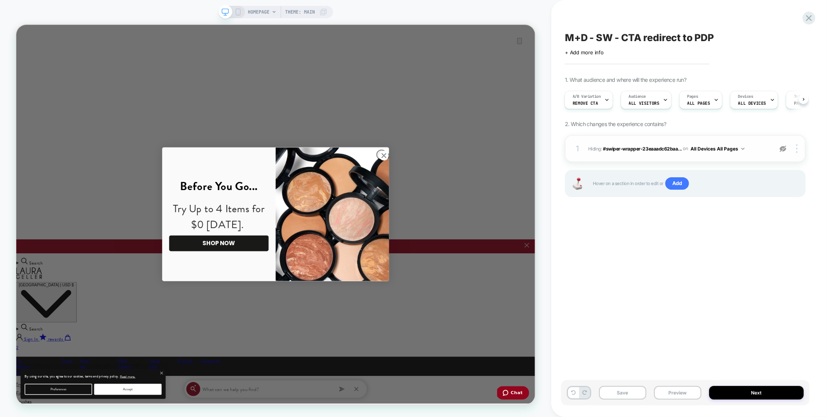
click at [785, 148] on img at bounding box center [783, 148] width 7 height 7
click at [757, 143] on div "1 Hiding : #swiper-wrapper-23eaaadc62baa... #swiper-wrapper-23eaaadc62baa99b > …" at bounding box center [685, 148] width 241 height 27
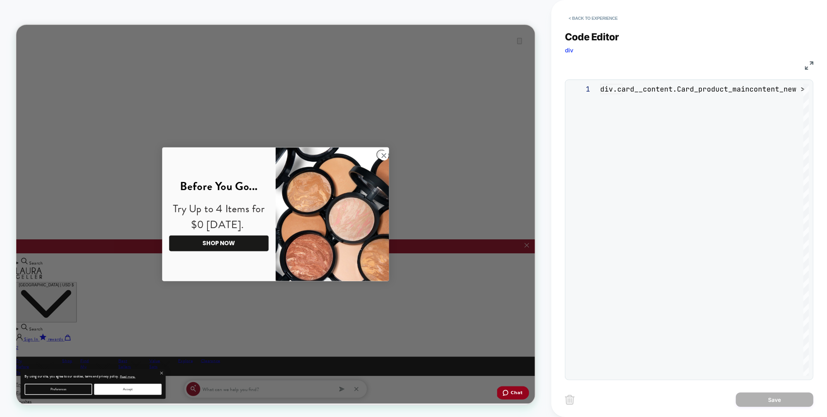
scroll to position [31, 0]
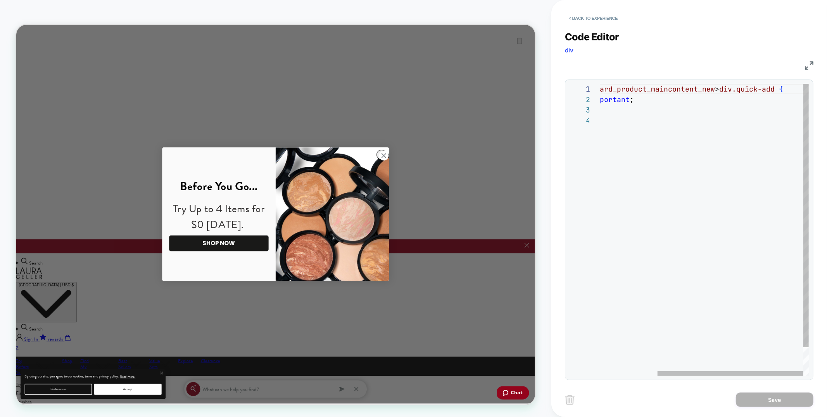
click at [778, 88] on div "div.card__content.Card_product_maincontent_new > div.quick-add { display: none …" at bounding box center [664, 245] width 290 height 323
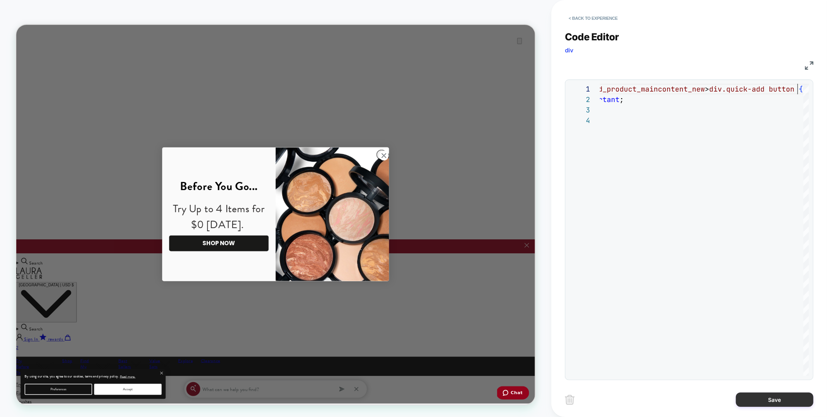
scroll to position [0, 693]
type textarea "**********"
click at [762, 396] on button "Save" at bounding box center [775, 399] width 78 height 14
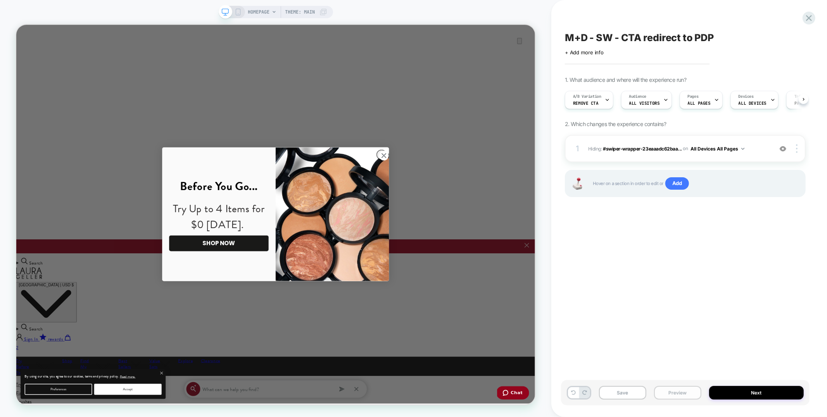
scroll to position [0, 0]
click at [688, 397] on button "Preview" at bounding box center [677, 393] width 47 height 14
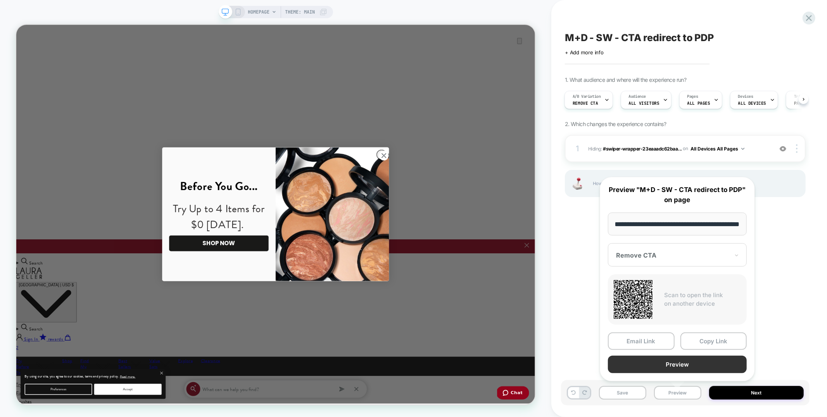
scroll to position [0, 0]
click at [681, 365] on button "Preview" at bounding box center [677, 364] width 139 height 17
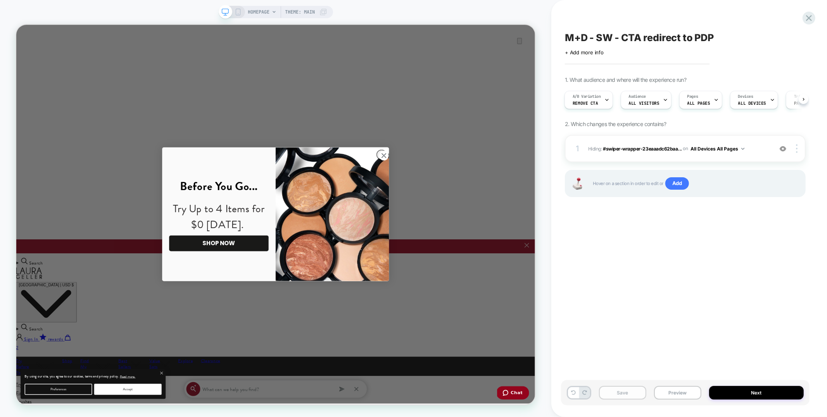
click at [627, 395] on button "Save" at bounding box center [622, 393] width 47 height 14
